Goal: Task Accomplishment & Management: Complete application form

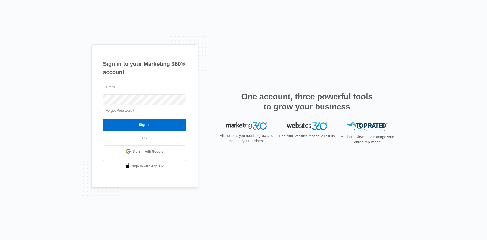
type input "meg.ks@theclothoption.org"
click at [139, 121] on input "Sign In" at bounding box center [144, 124] width 83 height 12
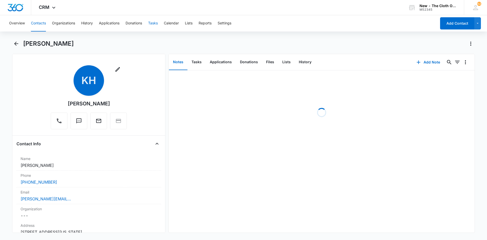
click at [152, 23] on button "Tasks" at bounding box center [153, 23] width 10 height 16
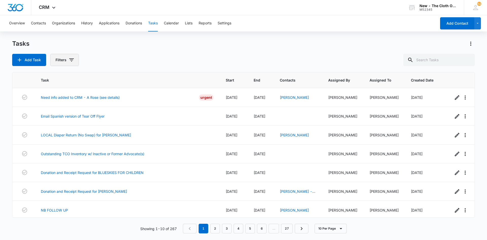
click at [69, 62] on icon "button" at bounding box center [71, 60] width 6 height 6
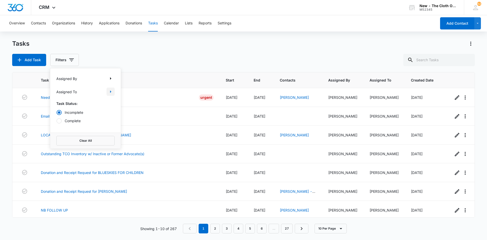
click at [112, 93] on icon "Show Assigned To filters" at bounding box center [111, 92] width 6 height 6
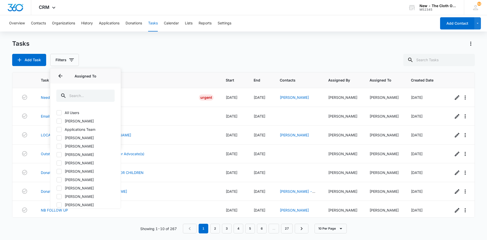
click at [105, 97] on div at bounding box center [107, 96] width 8 height 12
click at [93, 94] on input "text" at bounding box center [85, 96] width 58 height 12
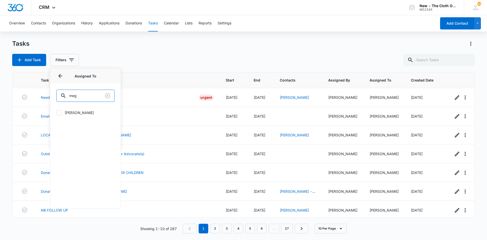
type input "meg"
click at [83, 112] on label "[PERSON_NAME]" at bounding box center [85, 112] width 58 height 5
click at [57, 112] on input "[PERSON_NAME]" at bounding box center [56, 112] width 0 height 0
checkbox input "true"
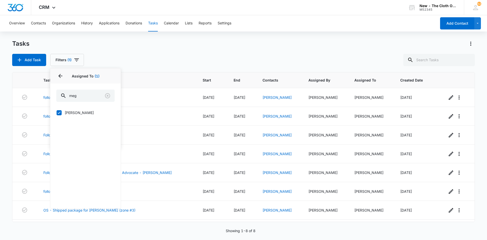
click at [246, 60] on div "Add Task Filters (1) Assigned By Assigned To 1 Assigned To (1) meg [PERSON_NAME…" at bounding box center [243, 60] width 463 height 12
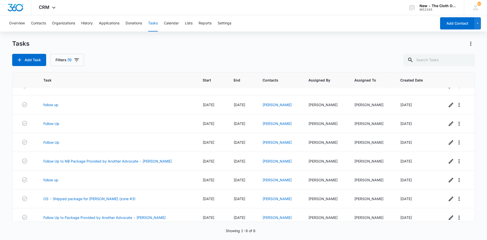
scroll to position [16, 0]
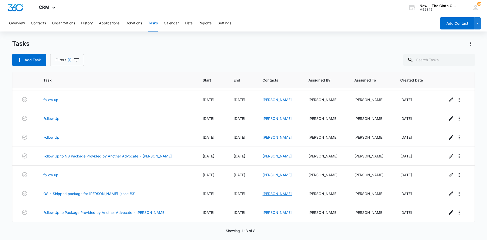
click at [271, 192] on link "[PERSON_NAME]" at bounding box center [276, 193] width 29 height 4
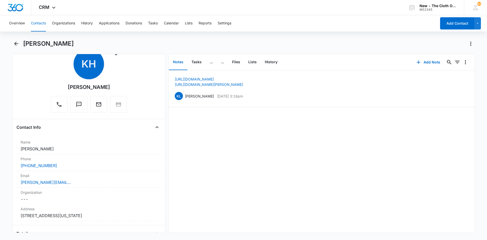
scroll to position [25, 0]
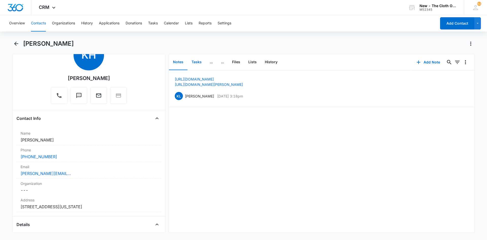
click at [195, 59] on button "Tasks" at bounding box center [196, 62] width 18 height 16
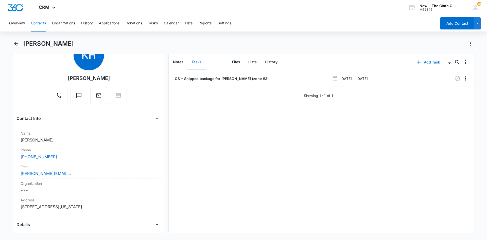
click at [428, 64] on button "Add Task" at bounding box center [428, 62] width 33 height 12
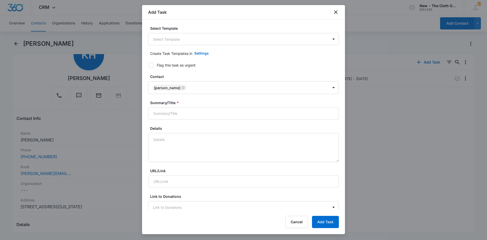
click at [196, 36] on body "CRM Apps Reputation CRM Email Social Ads Intelligence Brand Settings New - The …" at bounding box center [243, 120] width 487 height 240
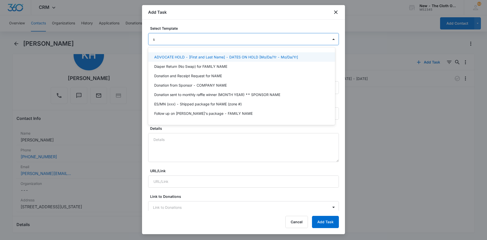
type input "sh"
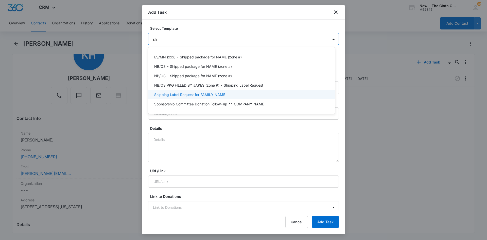
click at [191, 98] on div "Shipping Label Request for FAMILY NAME" at bounding box center [241, 94] width 187 height 9
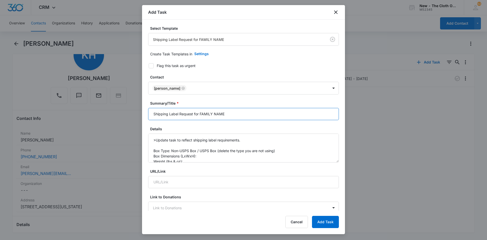
drag, startPoint x: 242, startPoint y: 114, endPoint x: 200, endPoint y: 111, distance: 42.2
click at [200, 111] on input "Shipping Label Request for FAMILY NAME" at bounding box center [243, 114] width 191 height 12
type input "Shipping Label Request for [PERSON_NAME]"
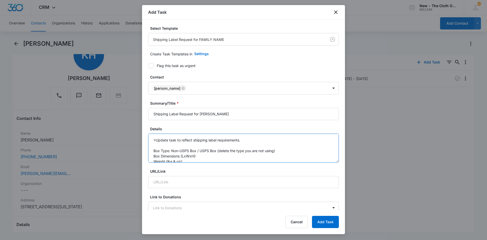
drag, startPoint x: 197, startPoint y: 151, endPoint x: 279, endPoint y: 148, distance: 83.0
click at [279, 148] on textarea ">Update task to reflect shipping label requirements. Box Type: Non-USPS Box / U…" at bounding box center [243, 147] width 191 height 29
click at [204, 156] on textarea ">Update task to reflect shipping label requirements. Box Type: Non-USPS Box Box…" at bounding box center [243, 147] width 191 height 29
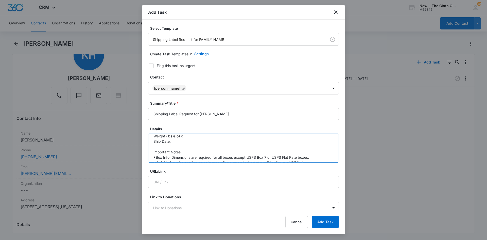
click at [192, 136] on textarea ">Update task to reflect shipping label requirements. Box Type: Non-USPS Box Box…" at bounding box center [243, 147] width 191 height 29
click at [184, 141] on textarea ">Update task to reflect shipping label requirements. Box Type: Non-USPS Box Box…" at bounding box center [243, 147] width 191 height 29
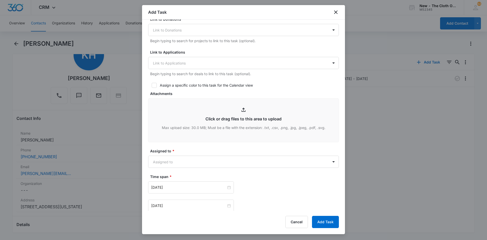
scroll to position [203, 0]
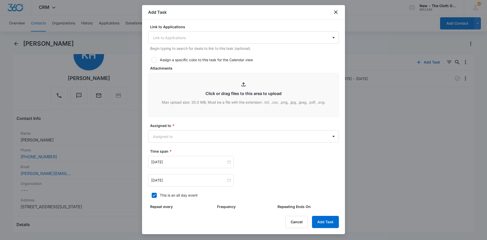
type textarea ">Update task to reflect shipping label requirements. Box Type: Non-USPS Box Box…"
click at [212, 130] on div "Assigned to * Assigned to" at bounding box center [243, 133] width 191 height 20
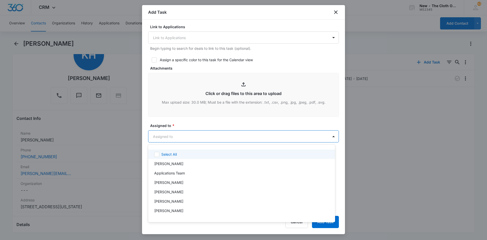
click at [210, 138] on body "CRM Apps Reputation CRM Email Social Ads Intelligence Brand Settings New - The …" at bounding box center [243, 120] width 487 height 240
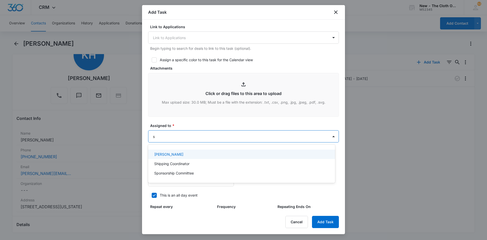
type input "sh"
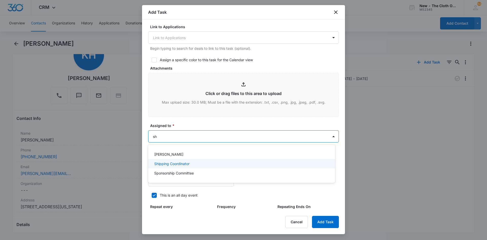
click at [182, 162] on p "Shipping Coordinator" at bounding box center [171, 163] width 35 height 5
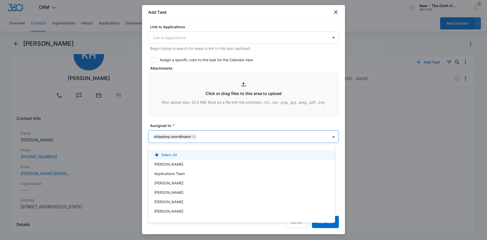
click at [221, 121] on div at bounding box center [243, 120] width 487 height 240
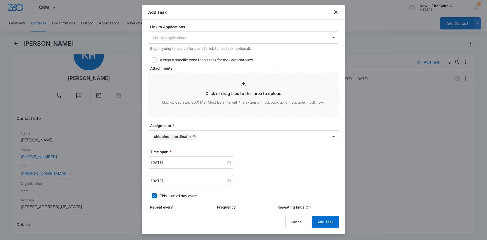
drag, startPoint x: 212, startPoint y: 165, endPoint x: 222, endPoint y: 163, distance: 10.4
click at [212, 165] on div "[DATE]" at bounding box center [191, 162] width 86 height 12
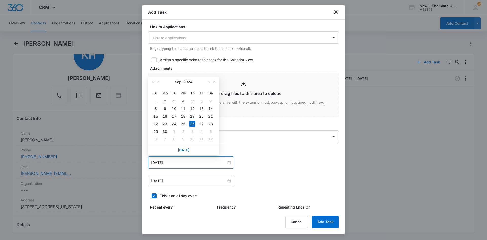
click at [182, 150] on link "[DATE]" at bounding box center [184, 150] width 12 height 4
type input "[DATE]"
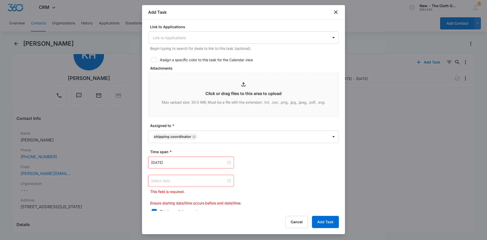
click at [227, 181] on div at bounding box center [191, 181] width 80 height 6
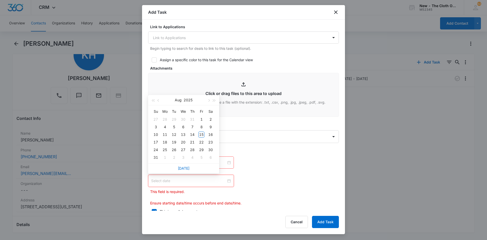
click at [185, 167] on link "[DATE]" at bounding box center [184, 168] width 12 height 4
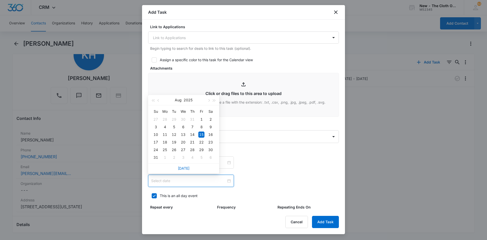
type input "[DATE]"
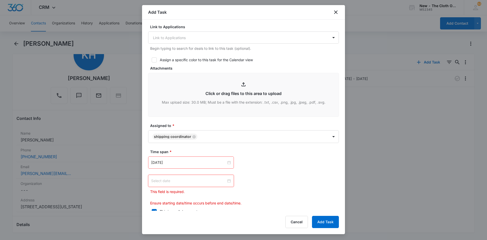
click at [191, 182] on input at bounding box center [188, 181] width 75 height 6
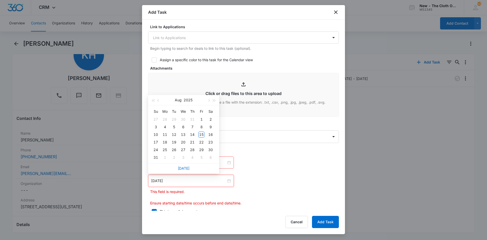
type input "[DATE]"
click at [211, 136] on div "16" at bounding box center [210, 134] width 6 height 6
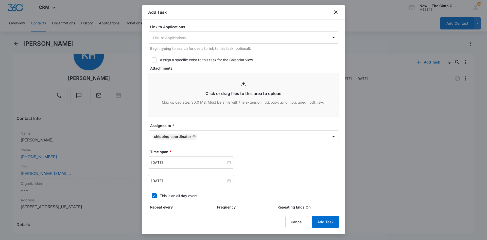
click at [273, 186] on div "[DATE] [DATE] Su Mo Tu We Th Fr Sa 27 28 29 30 31 1 2 3 4 5 6 7 8 9 10 11 12 13…" at bounding box center [243, 180] width 191 height 12
click at [323, 219] on button "Add Task" at bounding box center [325, 222] width 27 height 12
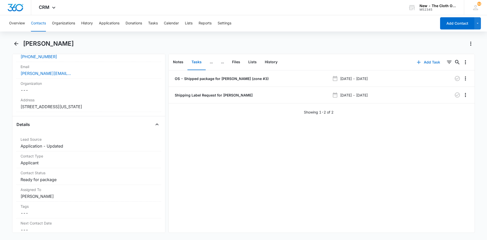
scroll to position [127, 0]
click at [38, 161] on dd "Cancel Save Changes Applicant" at bounding box center [89, 161] width 136 height 6
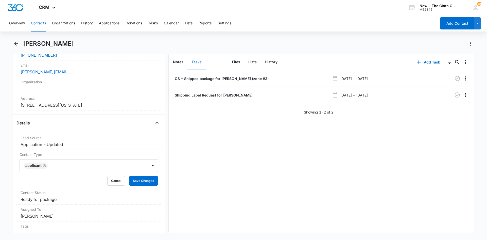
click at [41, 164] on div "Applicant" at bounding box center [33, 166] width 16 height 4
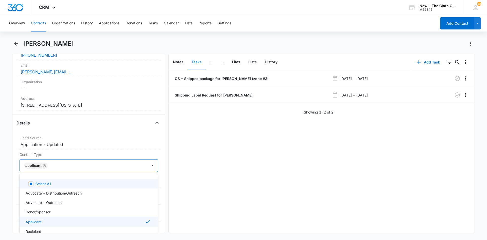
click at [44, 165] on icon "Remove Applicant" at bounding box center [45, 166] width 4 height 4
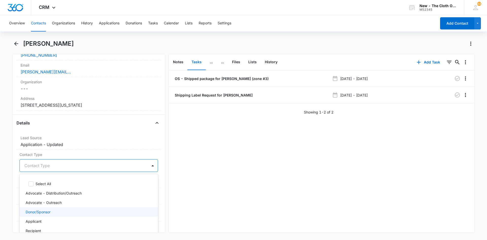
scroll to position [25, 0]
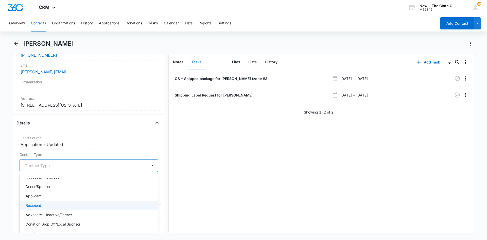
click at [41, 204] on p "Recipient" at bounding box center [33, 204] width 15 height 5
click at [175, 192] on div "OS - Shipped package for [PERSON_NAME] (zone #3) [DATE] - [DATE] Shipping Label…" at bounding box center [322, 151] width 306 height 162
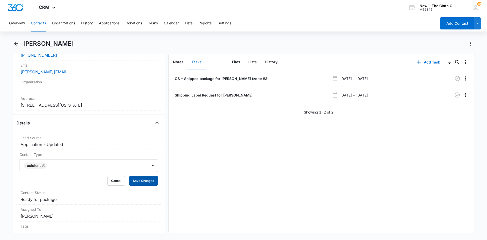
click at [150, 183] on button "Save Changes" at bounding box center [143, 181] width 29 height 10
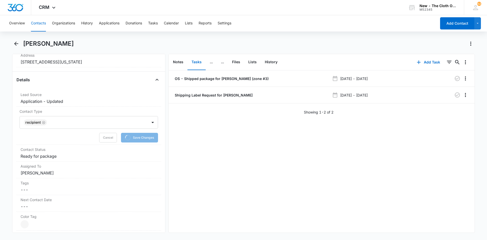
scroll to position [178, 0]
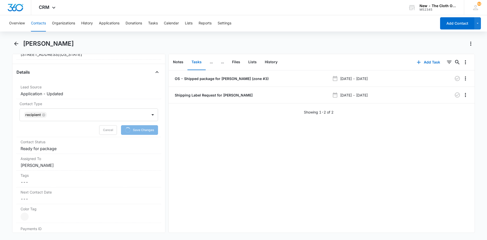
click at [72, 148] on dd "Cancel Save Changes Ready for package" at bounding box center [89, 148] width 136 height 6
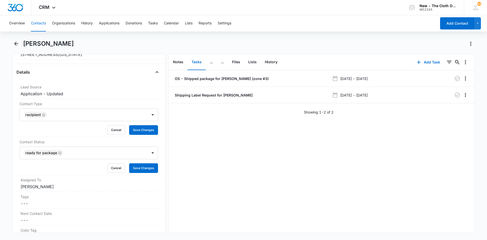
click at [58, 163] on div "Cancel Save Changes" at bounding box center [89, 168] width 138 height 10
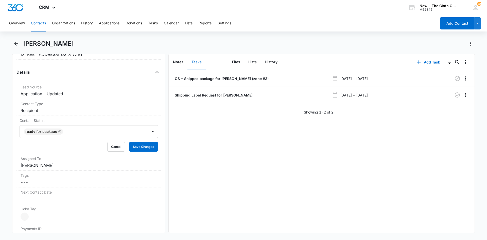
click at [61, 131] on icon "Remove Ready for package" at bounding box center [59, 131] width 3 height 3
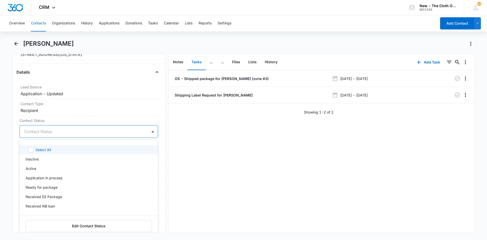
click at [61, 131] on div at bounding box center [82, 131] width 117 height 7
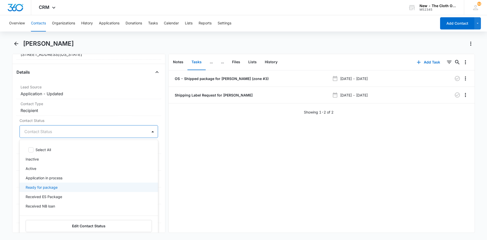
scroll to position [25, 0]
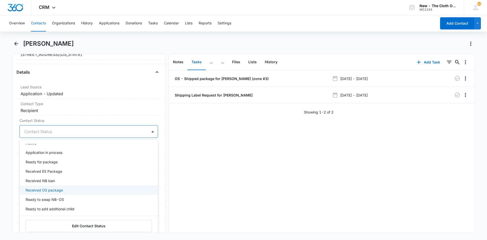
click at [53, 188] on p "Received OS package" at bounding box center [44, 189] width 37 height 5
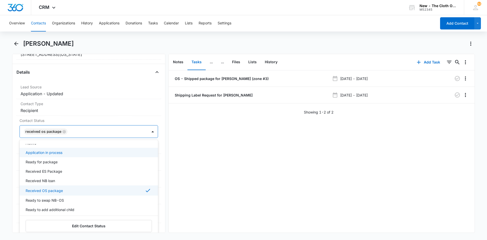
click at [182, 144] on div "OS - Shipped package for [PERSON_NAME] (zone #3) [DATE] - [DATE] Shipping Label…" at bounding box center [322, 151] width 306 height 162
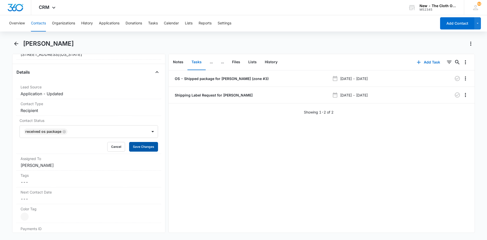
click at [148, 146] on button "Save Changes" at bounding box center [143, 147] width 29 height 10
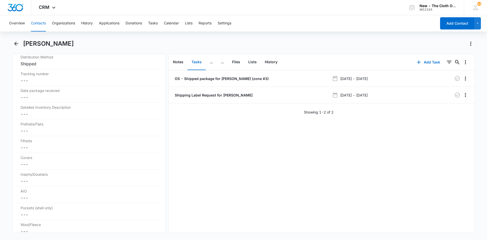
scroll to position [1196, 0]
click at [43, 93] on dd "Cancel Save Changes ---" at bounding box center [89, 93] width 136 height 6
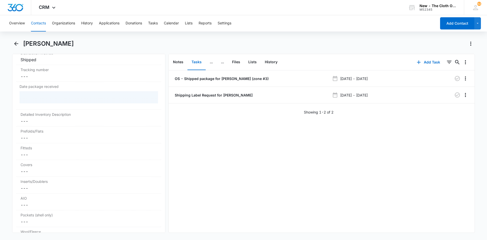
click at [44, 122] on dd "Cancel Save Changes ---" at bounding box center [89, 121] width 136 height 6
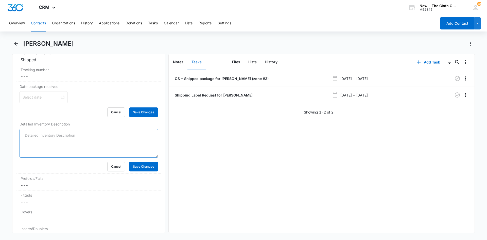
click at [41, 135] on textarea "Detailed Inventory Description" at bounding box center [89, 143] width 138 height 29
paste textarea "9 microfiber inserts 9 natural fiber inserts 2 prefolds 1 fitted 1 thirsties si…"
type textarea "9 microfiber inserts 9 natural fiber inserts 2 prefolds 1 fitted 1 thirsties si…"
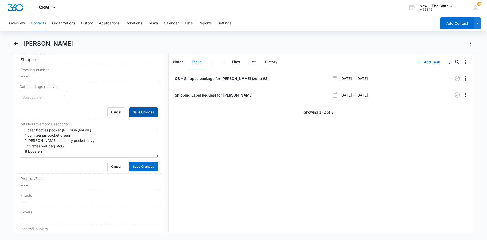
click at [137, 111] on button "Save Changes" at bounding box center [143, 112] width 29 height 10
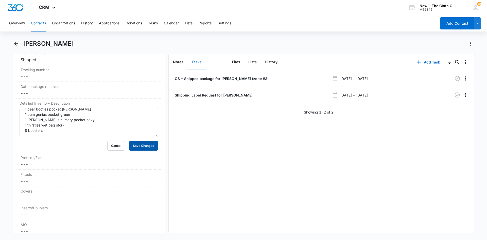
click at [147, 147] on button "Save Changes" at bounding box center [143, 146] width 29 height 10
click at [29, 166] on dd "Cancel Save Changes ---" at bounding box center [89, 164] width 136 height 6
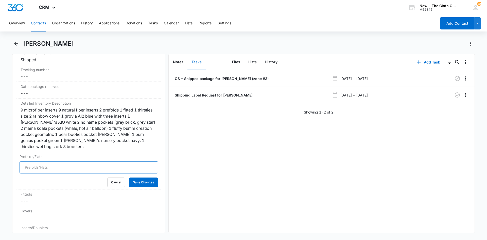
click at [115, 161] on input "Prefolds/Flats" at bounding box center [89, 167] width 138 height 12
click at [146, 164] on input "1" at bounding box center [89, 167] width 138 height 12
type input "2"
click at [146, 164] on input "2" at bounding box center [89, 167] width 138 height 12
click at [146, 182] on button "Save Changes" at bounding box center [143, 182] width 29 height 10
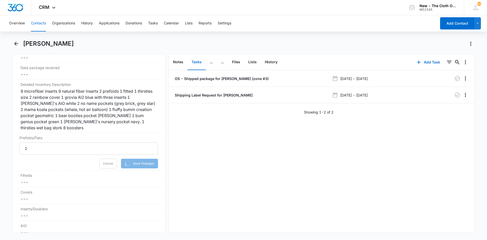
scroll to position [1247, 0]
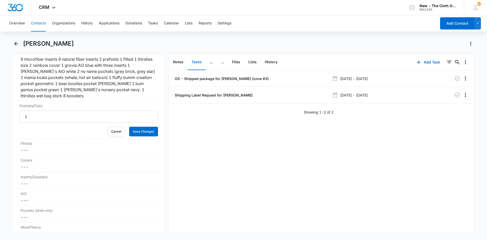
click at [36, 149] on dd "Cancel Save Changes ---" at bounding box center [89, 150] width 136 height 6
click at [146, 130] on input "1" at bounding box center [89, 133] width 138 height 12
click at [146, 130] on input "2" at bounding box center [89, 133] width 138 height 12
type input "1"
click at [147, 136] on input "1" at bounding box center [89, 133] width 138 height 12
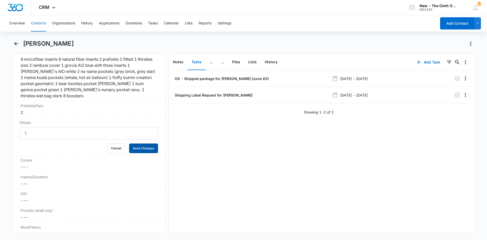
click at [143, 148] on button "Save Changes" at bounding box center [143, 148] width 29 height 10
click at [28, 165] on dd "Cancel Save Changes ---" at bounding box center [89, 167] width 136 height 6
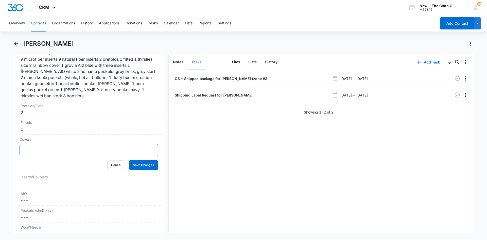
click at [147, 147] on input "1" at bounding box center [89, 150] width 138 height 12
type input "2"
click at [147, 147] on input "2" at bounding box center [89, 150] width 138 height 12
click at [145, 167] on button "Save Changes" at bounding box center [143, 165] width 29 height 10
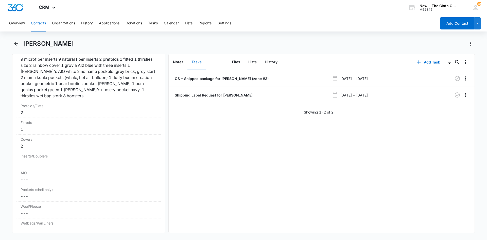
click at [36, 178] on dd "Cancel Save Changes ---" at bounding box center [89, 179] width 136 height 6
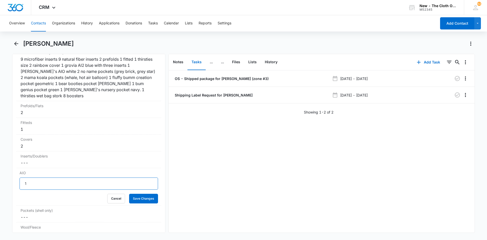
type input "1"
click at [147, 180] on input "1" at bounding box center [89, 183] width 138 height 12
click at [144, 198] on button "Save Changes" at bounding box center [143, 199] width 29 height 10
click at [49, 163] on dd "Cancel Save Changes ---" at bounding box center [89, 163] width 136 height 6
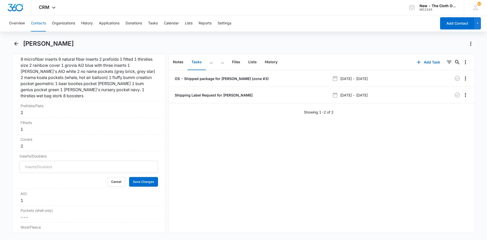
click at [49, 164] on input "Inserts/Doublers" at bounding box center [89, 167] width 138 height 12
type input "27"
click at [143, 180] on button "Save Changes" at bounding box center [143, 182] width 29 height 10
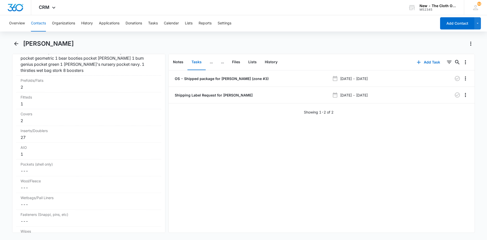
click at [40, 172] on dd "Cancel Save Changes ---" at bounding box center [89, 171] width 136 height 6
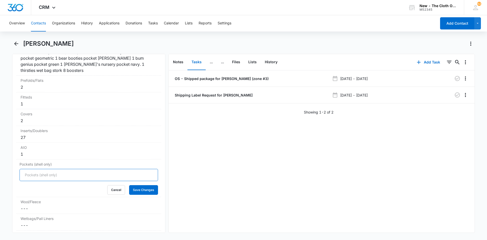
click at [40, 176] on input "Pockets (shell only)" at bounding box center [89, 175] width 138 height 12
type input "8"
click at [142, 190] on button "Save Changes" at bounding box center [143, 190] width 29 height 10
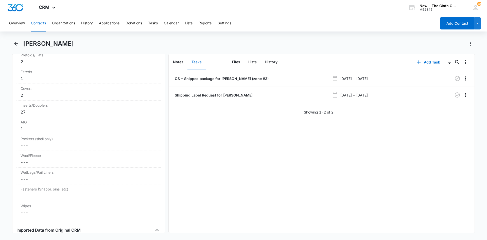
scroll to position [1323, 0]
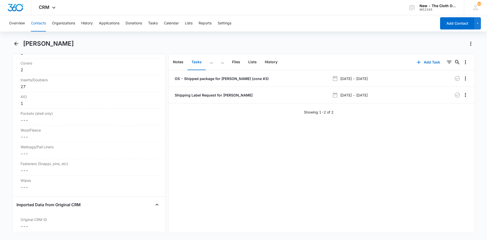
click at [34, 155] on dd "Cancel Save Changes ---" at bounding box center [89, 153] width 136 height 6
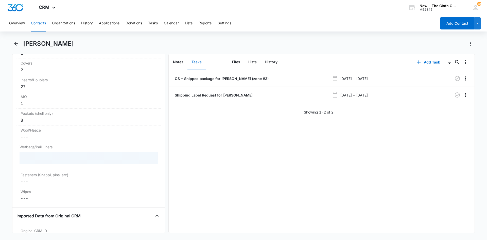
click at [34, 155] on div at bounding box center [89, 157] width 138 height 12
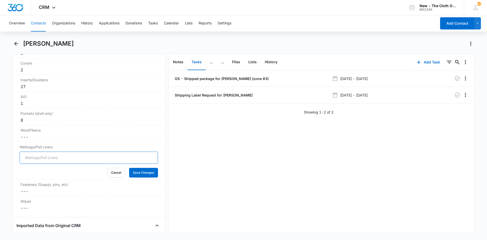
click at [34, 157] on input "Wetbags/Pail Liners" at bounding box center [89, 157] width 138 height 12
type input "1"
click at [132, 173] on button "Save Changes" at bounding box center [143, 173] width 29 height 10
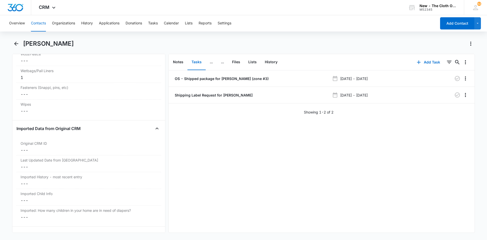
scroll to position [1419, 0]
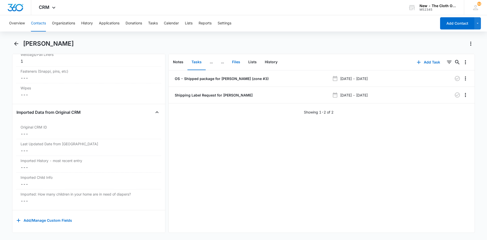
click at [239, 62] on button "Files" at bounding box center [236, 62] width 16 height 16
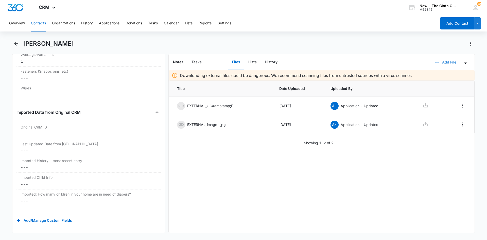
click at [441, 61] on button "Add File" at bounding box center [445, 62] width 31 height 12
click at [440, 80] on button "Upload Files" at bounding box center [442, 79] width 39 height 8
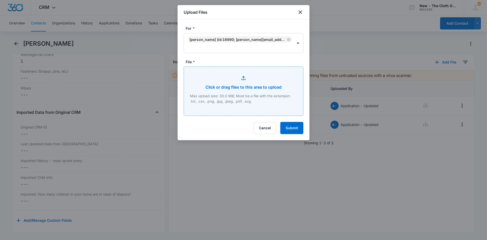
click at [236, 93] on input "File *" at bounding box center [243, 91] width 119 height 49
type input "C:\fakepath\IMG_6275.jpg"
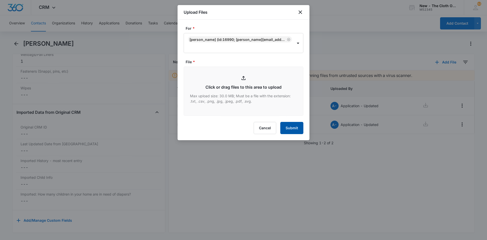
click at [296, 127] on button "Submit" at bounding box center [291, 128] width 23 height 12
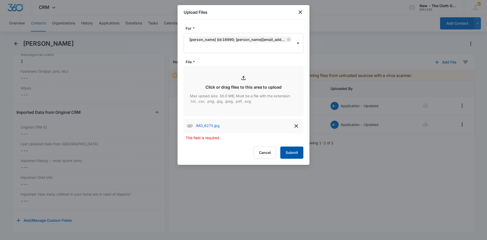
click at [288, 148] on button "Submit" at bounding box center [291, 152] width 23 height 12
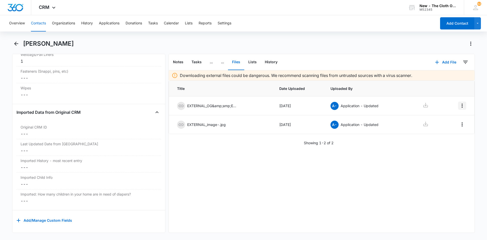
click at [459, 105] on icon "Overflow Menu" at bounding box center [462, 105] width 6 height 6
click at [406, 198] on div "Downloading external files could be dangerous. We recommend scanning files from…" at bounding box center [322, 151] width 306 height 162
click at [459, 145] on icon "Overflow Menu" at bounding box center [462, 143] width 6 height 6
click at [436, 159] on button "Edit" at bounding box center [447, 157] width 29 height 8
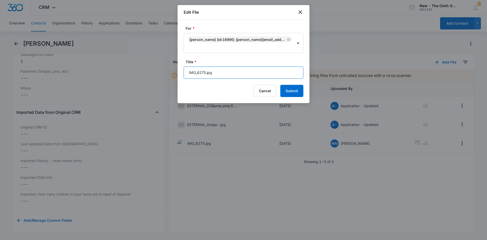
drag, startPoint x: 233, startPoint y: 76, endPoint x: 159, endPoint y: 69, distance: 73.6
click at [159, 69] on body "CRM Apps Reputation CRM Email Social Ads Intelligence Brand Settings New - The …" at bounding box center [243, 120] width 487 height 240
type input "15XOS"
click at [297, 88] on button "Submit" at bounding box center [291, 91] width 23 height 12
